Goal: Task Accomplishment & Management: Manage account settings

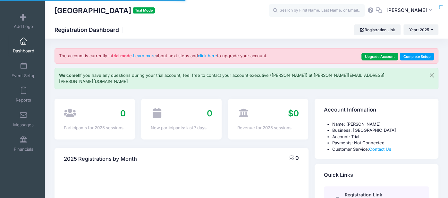
select select
click at [17, 62] on link "Event Setup" at bounding box center [23, 70] width 30 height 22
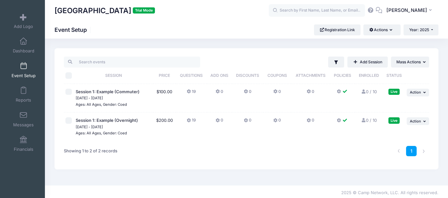
scroll to position [2, 0]
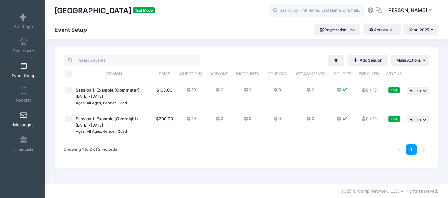
click at [23, 118] on span at bounding box center [23, 115] width 0 height 7
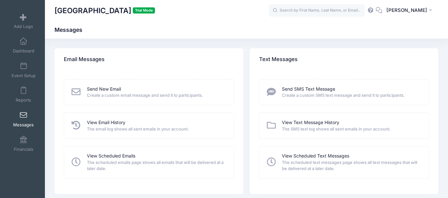
scroll to position [20, 0]
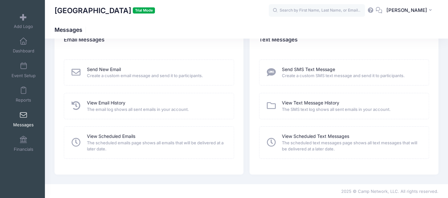
click at [279, 77] on div "Send SMS Text Message Create a custom SMS text message and send it to participa…" at bounding box center [344, 72] width 157 height 13
click at [272, 72] on icon at bounding box center [271, 72] width 11 height 9
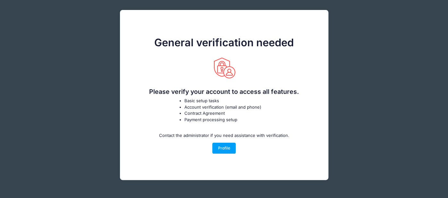
scroll to position [40, 0]
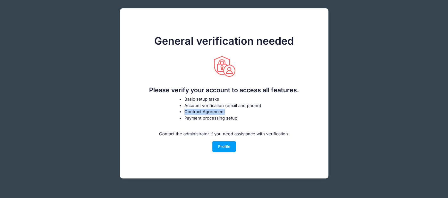
drag, startPoint x: 229, startPoint y: 111, endPoint x: 183, endPoint y: 109, distance: 45.9
click at [183, 109] on ul "Basic setup tasks Account verification (email and phone) Contract Agreement Pay…" at bounding box center [224, 108] width 96 height 25
drag, startPoint x: 185, startPoint y: 119, endPoint x: 284, endPoint y: 117, distance: 99.8
click at [284, 117] on div "Basic setup tasks Account verification (email and phone) Contract Agreement Pay…" at bounding box center [224, 118] width 190 height 45
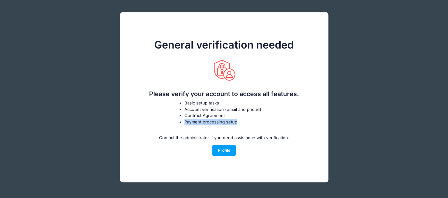
scroll to position [36, 0]
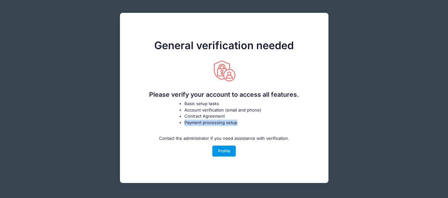
click at [216, 154] on link "Profile" at bounding box center [223, 150] width 23 height 11
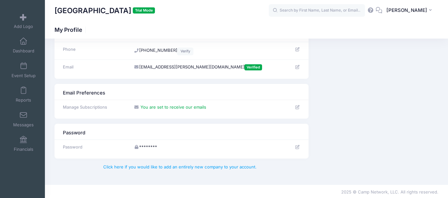
scroll to position [52, 0]
click at [150, 146] on td "********" at bounding box center [188, 146] width 114 height 15
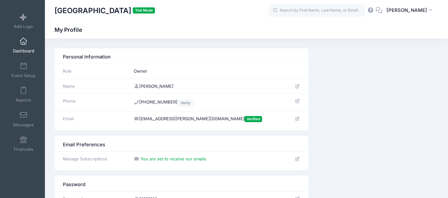
click at [23, 45] on span at bounding box center [23, 41] width 0 height 7
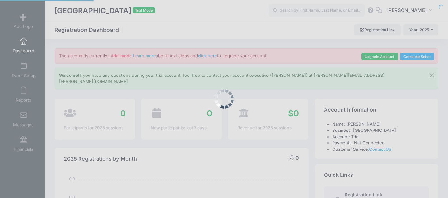
select select
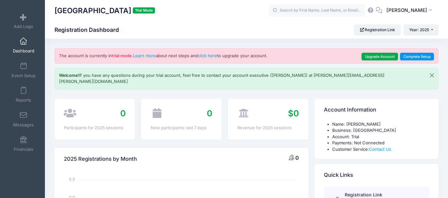
click at [417, 55] on link "Complete Setup" at bounding box center [417, 57] width 34 height 8
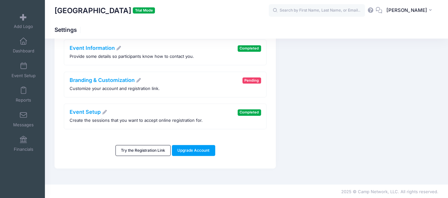
scroll to position [113, 0]
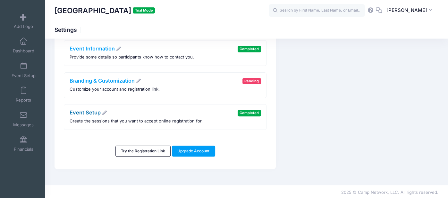
click at [104, 112] on icon at bounding box center [105, 112] width 6 height 4
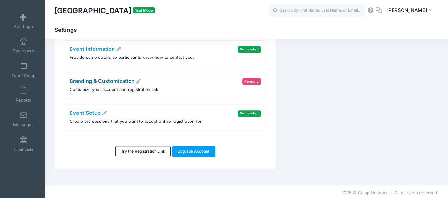
click at [141, 79] on icon at bounding box center [139, 81] width 6 height 4
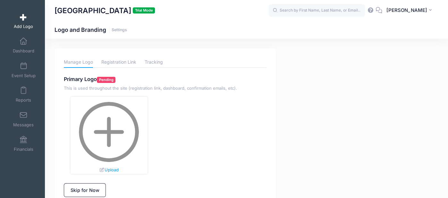
scroll to position [30, 0]
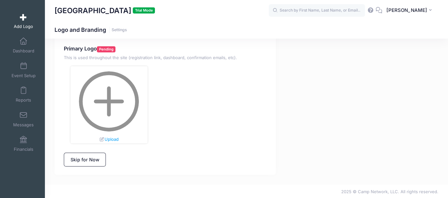
click at [99, 99] on img at bounding box center [109, 101] width 60 height 60
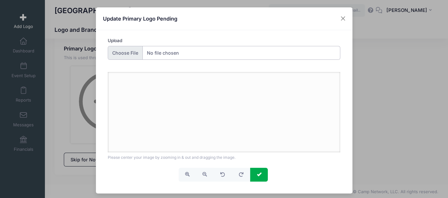
click at [119, 51] on input "Upload" at bounding box center [224, 53] width 233 height 14
type input "C:\fakepath\unnamed.png"
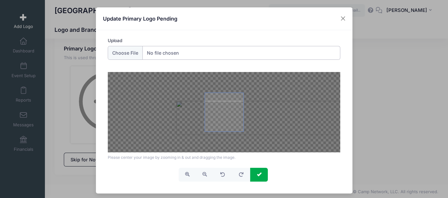
drag, startPoint x: 235, startPoint y: 121, endPoint x: 303, endPoint y: 127, distance: 68.6
click at [303, 127] on div at bounding box center [224, 112] width 233 height 80
drag, startPoint x: 265, startPoint y: 117, endPoint x: 296, endPoint y: 111, distance: 31.3
click at [296, 111] on div at bounding box center [224, 112] width 233 height 80
click at [204, 90] on div at bounding box center [224, 112] width 233 height 80
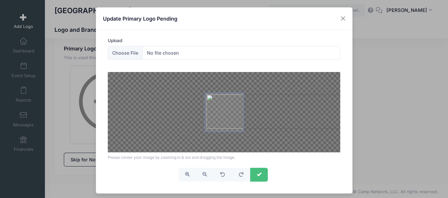
click at [262, 177] on button "submit" at bounding box center [259, 174] width 18 height 14
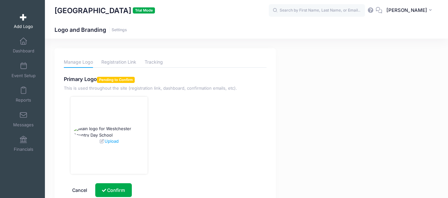
scroll to position [30, 0]
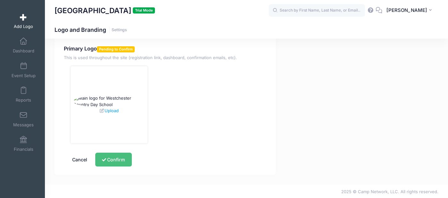
click at [117, 162] on button "Confirm" at bounding box center [113, 159] width 36 height 14
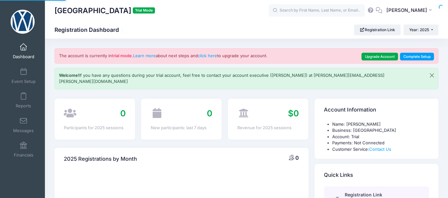
select select
click at [155, 7] on h1 "Westchester Country Day School Trial Mode" at bounding box center [105, 10] width 100 height 15
click at [416, 34] on button "Year: 2025" at bounding box center [420, 29] width 35 height 11
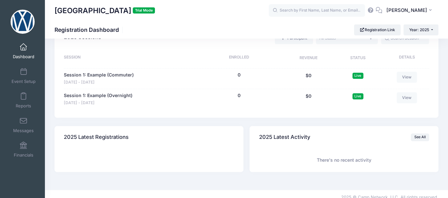
scroll to position [307, 0]
click at [23, 118] on span at bounding box center [23, 120] width 0 height 7
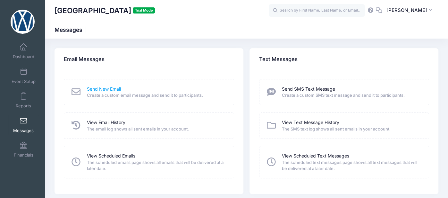
click at [97, 88] on link "Send New Email" at bounding box center [104, 89] width 34 height 7
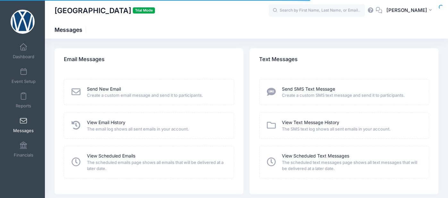
scroll to position [20, 0]
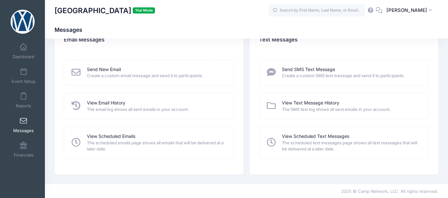
click at [105, 141] on span "The scheduled emails page shows all emails that will be delivered at a later da…" at bounding box center [156, 146] width 139 height 13
click at [23, 98] on span at bounding box center [23, 96] width 0 height 7
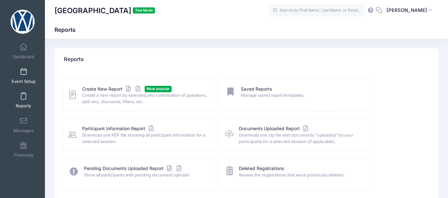
click at [22, 77] on link "Event Setup" at bounding box center [23, 75] width 30 height 22
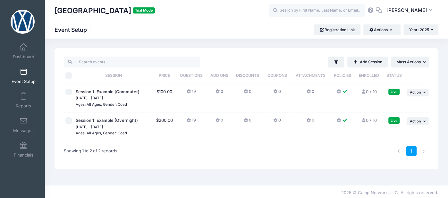
click at [274, 91] on icon at bounding box center [275, 91] width 5 height 0
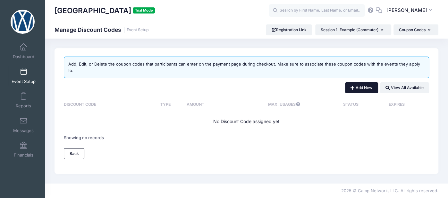
click at [364, 83] on button "Add New" at bounding box center [361, 87] width 33 height 11
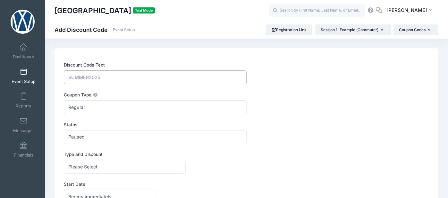
click at [107, 78] on input "Discount Code Text" at bounding box center [155, 77] width 182 height 14
type input "SUMMER25STFF"
click at [122, 105] on span "Regular" at bounding box center [155, 107] width 182 height 14
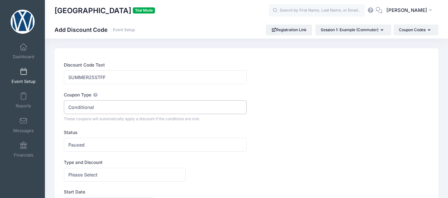
click at [105, 109] on span "Conditional" at bounding box center [155, 107] width 182 height 14
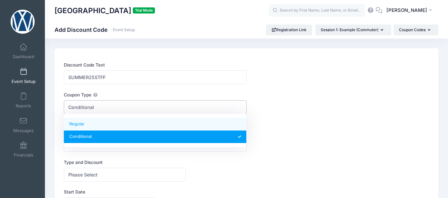
select select "0"
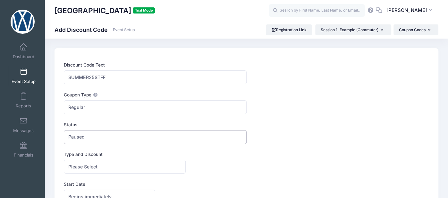
click at [103, 135] on span "Paused" at bounding box center [155, 137] width 182 height 14
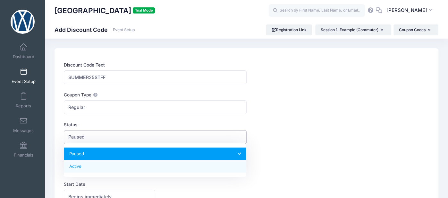
select select "1"
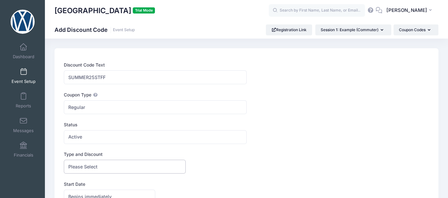
click at [97, 163] on span "Please Select" at bounding box center [82, 166] width 29 height 7
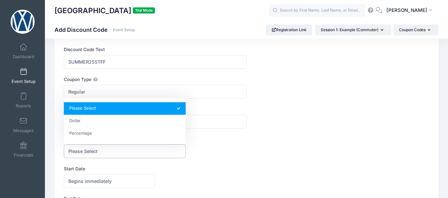
scroll to position [16, 0]
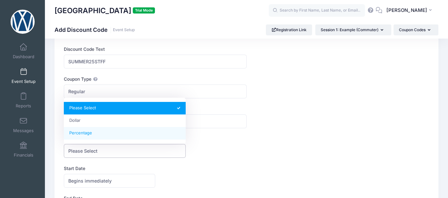
select select "2"
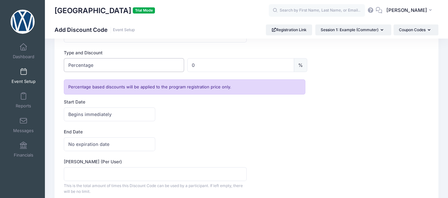
scroll to position [103, 0]
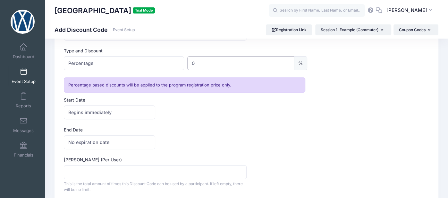
click at [221, 62] on input "0" at bounding box center [240, 63] width 107 height 14
click at [101, 109] on span "Begins immediately" at bounding box center [89, 112] width 43 height 7
click at [113, 111] on span "Begins on" at bounding box center [109, 112] width 90 height 14
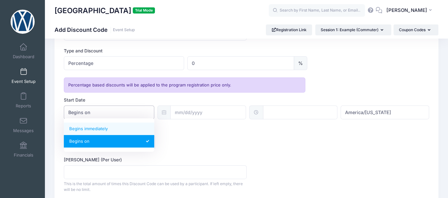
select select "0"
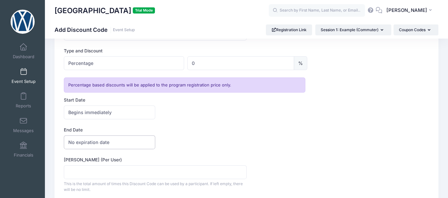
click at [107, 136] on span "No expiration date" at bounding box center [109, 142] width 91 height 14
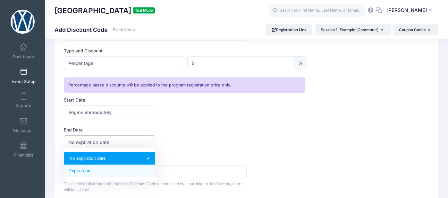
select select "1"
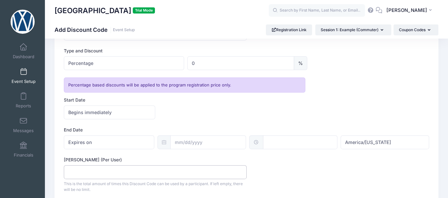
click at [122, 167] on input "Max Usage (Per User)" at bounding box center [155, 172] width 182 height 14
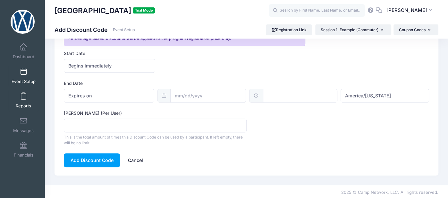
click at [27, 93] on link "Reports" at bounding box center [23, 100] width 30 height 22
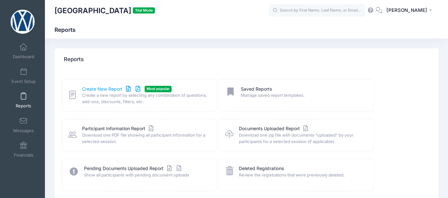
click at [114, 88] on link "Create New Report" at bounding box center [112, 89] width 60 height 7
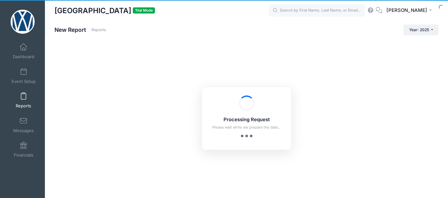
checkbox input "true"
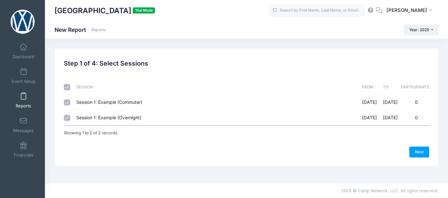
click at [114, 103] on span "Session 1: Example (Commuter)" at bounding box center [109, 101] width 66 height 5
click at [70, 103] on input "Session 1: Example (Commuter) [DATE] - [DATE] 0" at bounding box center [67, 102] width 6 height 6
click at [114, 103] on span "Session 1: Example (Commuter)" at bounding box center [109, 101] width 66 height 5
click at [70, 103] on input "Session 1: Example (Commuter) 09/25/2025 - 10/02/2025 0" at bounding box center [67, 102] width 6 height 6
checkbox input "true"
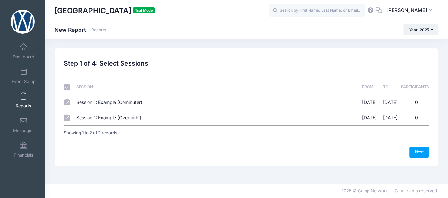
click at [105, 119] on span "Session 1: Example (Overnight)" at bounding box center [108, 116] width 65 height 5
click at [70, 119] on input "Session 1: Example (Overnight) 09/25/2025 - 10/02/2025 0" at bounding box center [67, 117] width 6 height 6
checkbox input "false"
click at [416, 152] on link "Next" at bounding box center [419, 151] width 20 height 11
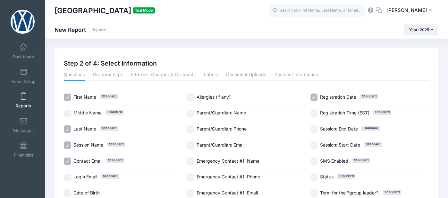
scroll to position [2, 0]
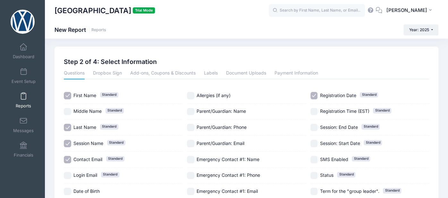
click at [192, 95] on input "Allergies (if any)" at bounding box center [190, 95] width 7 height 7
checkbox input "true"
click at [193, 110] on input "Parent/Guardian: Name" at bounding box center [190, 111] width 7 height 7
checkbox input "false"
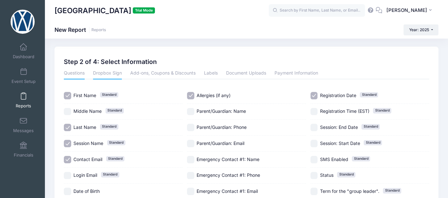
click at [110, 74] on link "Dropbox Sign" at bounding box center [107, 74] width 29 height 12
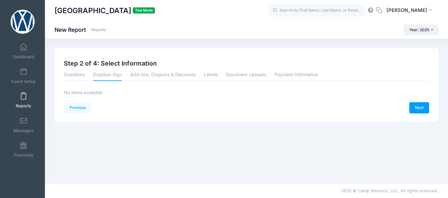
scroll to position [0, 0]
click at [151, 77] on link "Add-ons, Coupons & Discounts" at bounding box center [162, 75] width 65 height 12
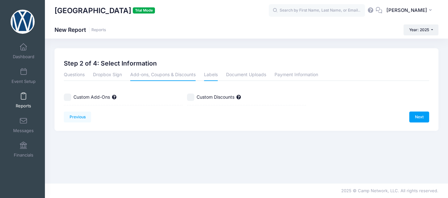
click at [213, 75] on link "Labels" at bounding box center [211, 75] width 14 height 12
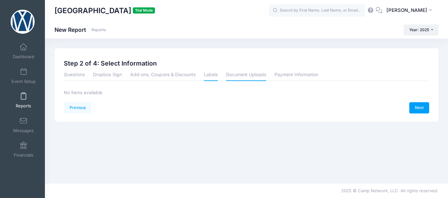
click at [253, 79] on link "Document Uploads" at bounding box center [246, 75] width 40 height 12
click at [308, 73] on link "Payment Information" at bounding box center [297, 75] width 44 height 12
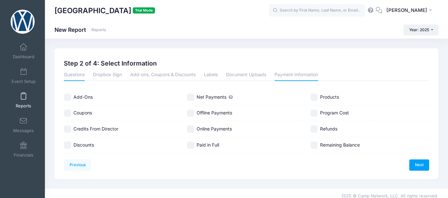
click at [70, 72] on link "Questions" at bounding box center [74, 75] width 21 height 12
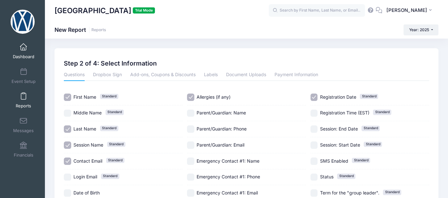
click at [23, 49] on span at bounding box center [23, 47] width 0 height 7
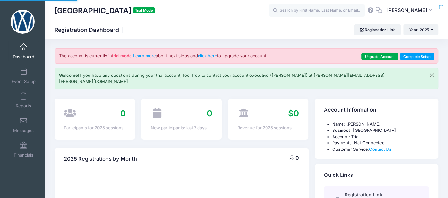
select select
drag, startPoint x: 310, startPoint y: 74, endPoint x: 392, endPoint y: 70, distance: 82.5
click at [392, 70] on div "Welcome! If you have any questions during your trial account, feel free to cont…" at bounding box center [247, 78] width 384 height 21
copy p "[PERSON_NAME][EMAIL_ADDRESS][PERSON_NAME][DOMAIN_NAME]"
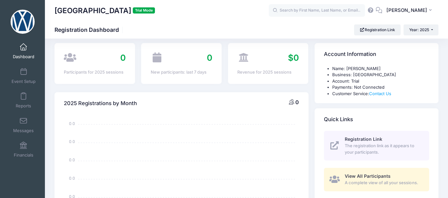
scroll to position [57, 0]
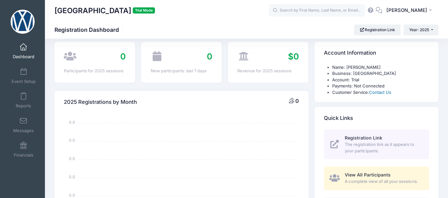
click at [379, 89] on link "Contact Us" at bounding box center [380, 91] width 22 height 5
